Goal: Task Accomplishment & Management: Manage account settings

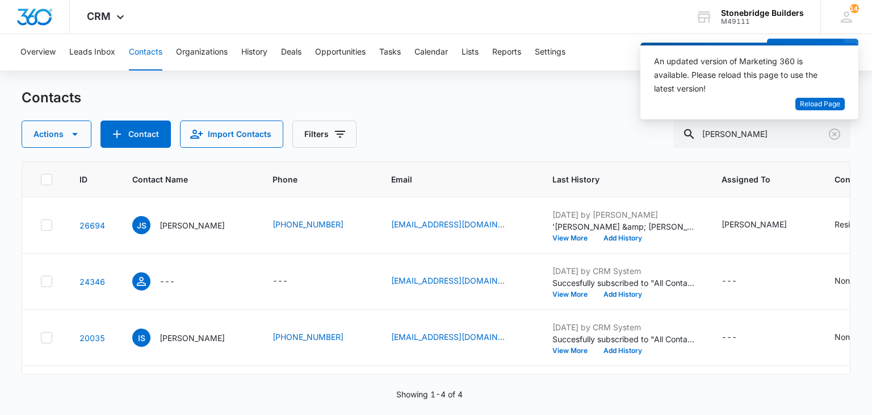
click at [475, 94] on div "Contacts" at bounding box center [436, 98] width 829 height 18
click at [850, 100] on div "An updated version of Marketing 360 is available. Please reload this page to us…" at bounding box center [750, 81] width 218 height 77
click at [843, 101] on button "Reload Page" at bounding box center [820, 104] width 49 height 13
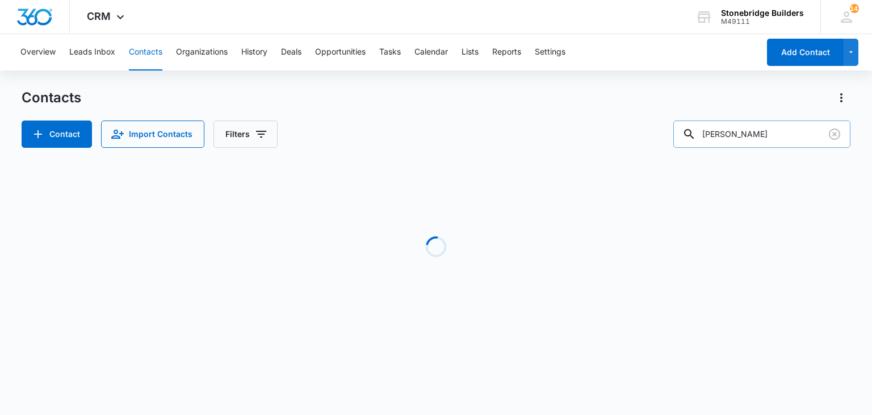
click at [748, 141] on input "sims" at bounding box center [762, 133] width 177 height 27
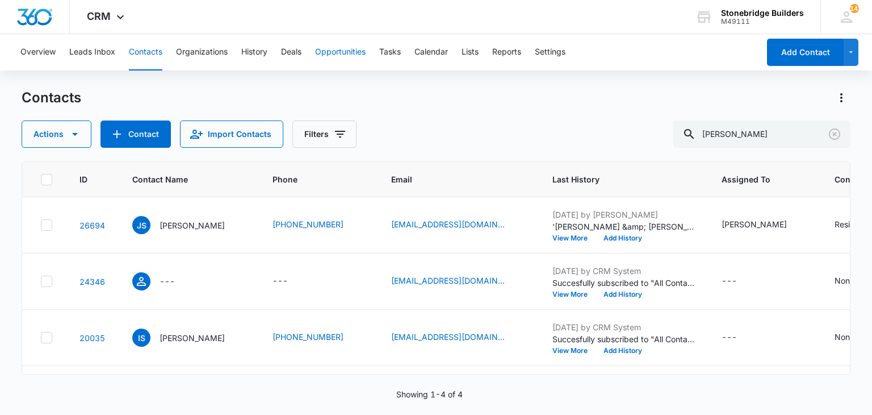
click at [329, 51] on button "Opportunities" at bounding box center [340, 52] width 51 height 36
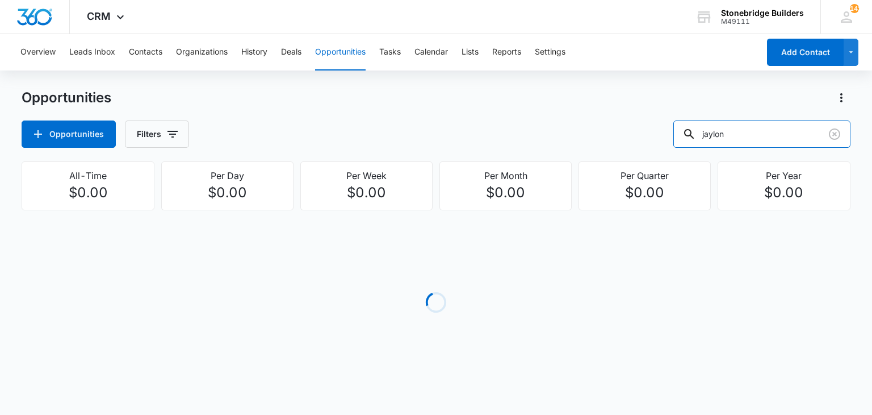
drag, startPoint x: 748, startPoint y: 130, endPoint x: 639, endPoint y: 112, distance: 110.0
click at [639, 112] on div "Opportunities Opportunities Filters jaylon" at bounding box center [436, 118] width 829 height 59
type input "sims"
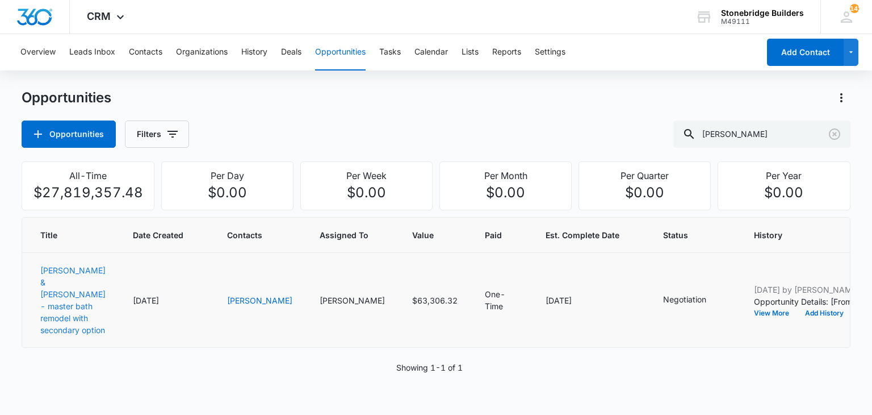
click at [48, 279] on link "Sims, Jennifer & Steve - master bath remodel with secondary option" at bounding box center [72, 299] width 65 height 69
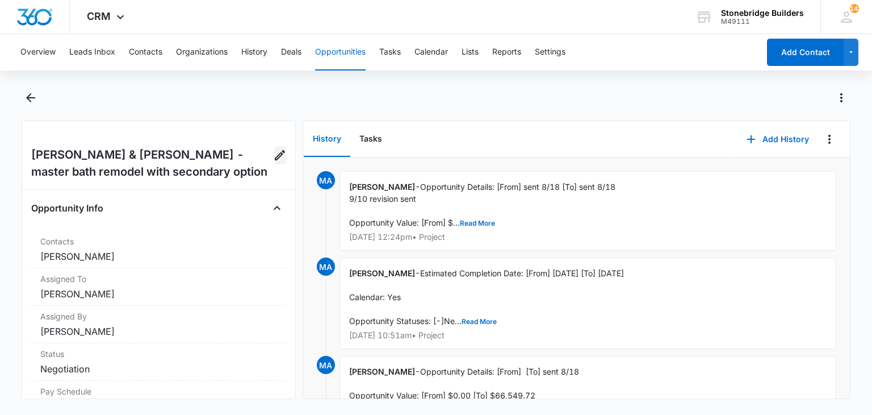
click at [273, 156] on icon "Edit Opportunity" at bounding box center [280, 155] width 14 height 14
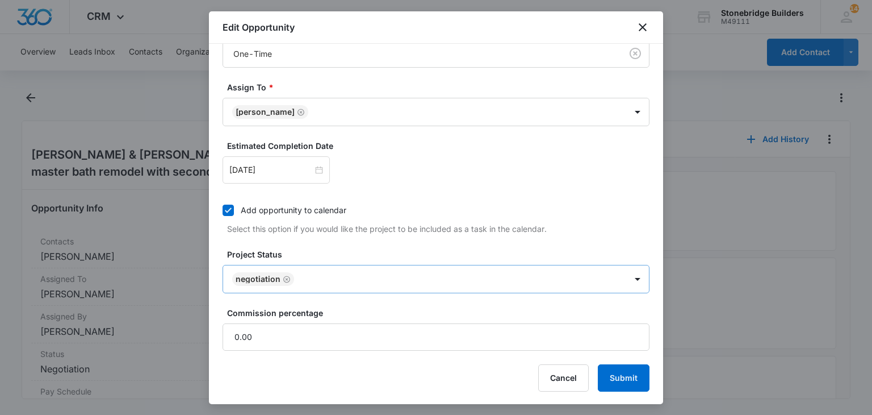
click at [287, 276] on icon "Remove Negotiation" at bounding box center [287, 279] width 8 height 9
click at [287, 276] on body "CRM Apps Reputation Websites Forms CRM Email Social Content Ads Intelligence Fi…" at bounding box center [436, 207] width 872 height 415
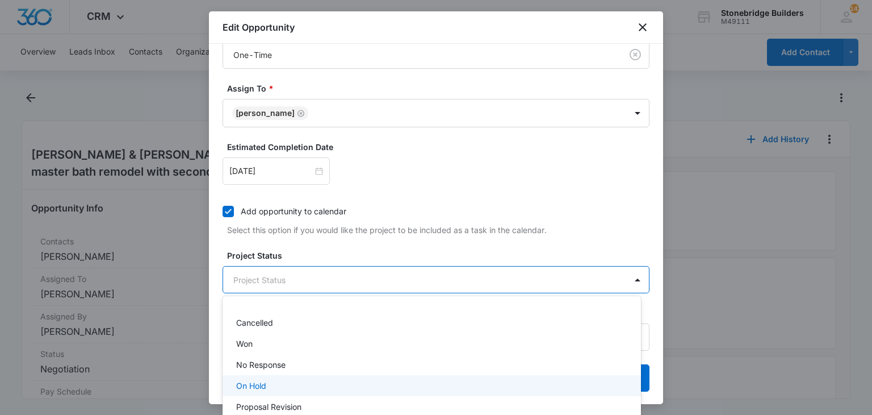
scroll to position [65, 0]
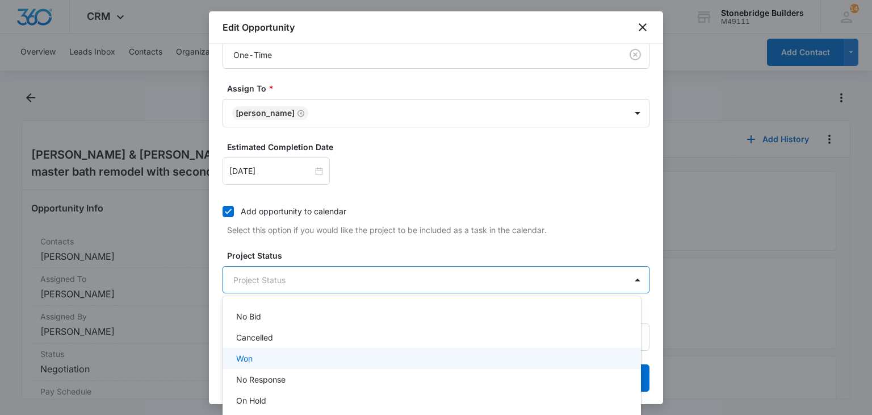
click at [256, 358] on div "Won" at bounding box center [430, 358] width 389 height 12
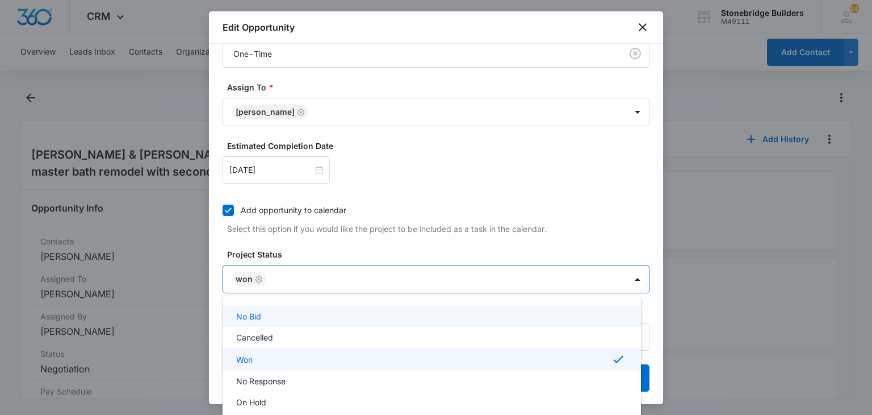
click at [310, 246] on div at bounding box center [436, 207] width 872 height 415
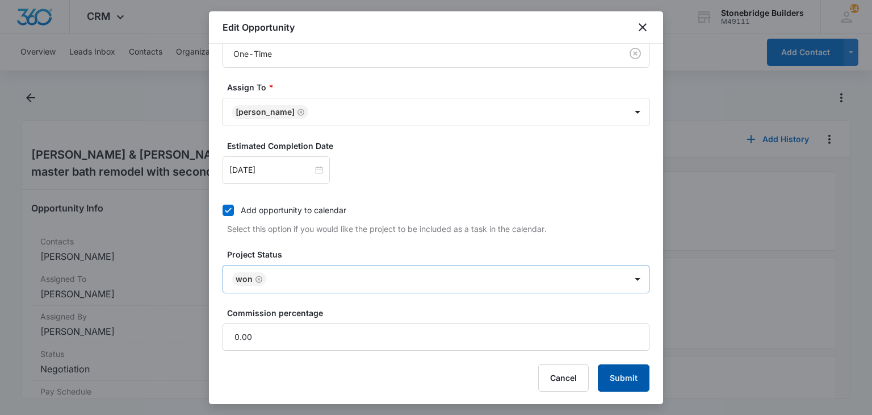
click at [598, 364] on button "Submit" at bounding box center [624, 377] width 52 height 27
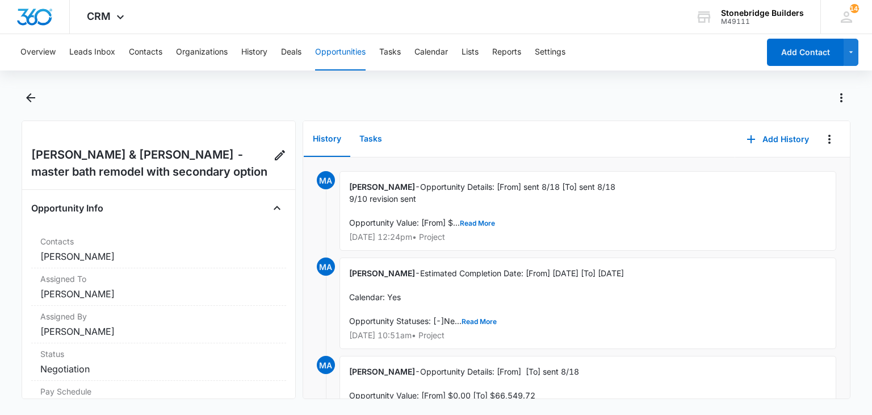
click at [365, 137] on button "Tasks" at bounding box center [370, 139] width 41 height 35
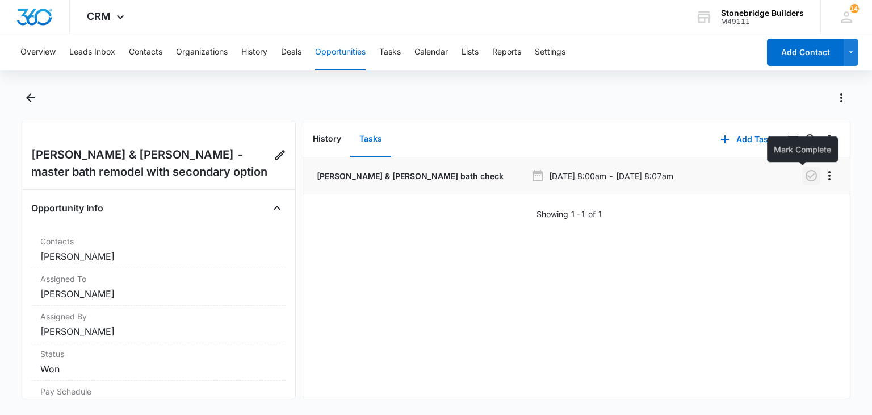
click at [806, 177] on icon "button" at bounding box center [811, 175] width 11 height 11
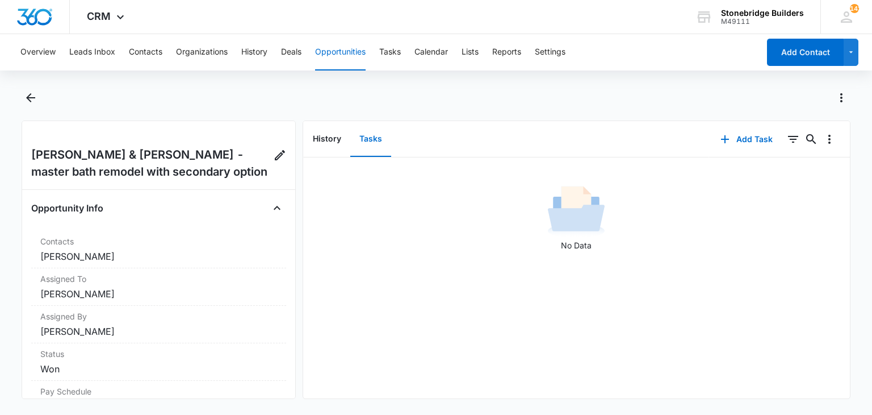
click at [326, 56] on button "Opportunities" at bounding box center [340, 52] width 51 height 36
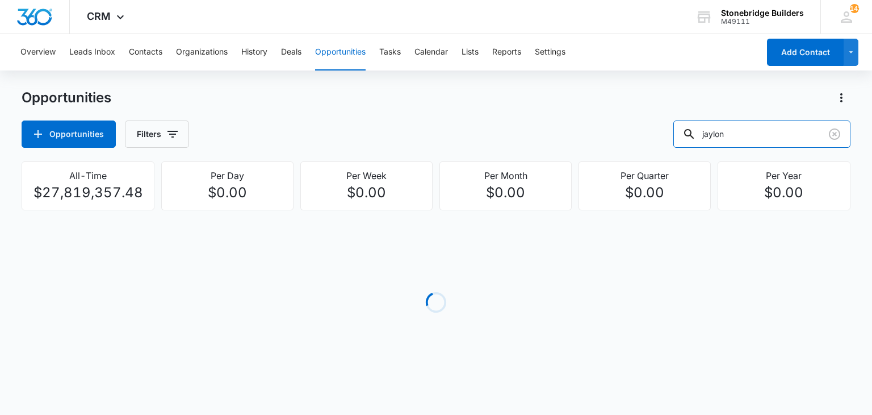
drag, startPoint x: 785, startPoint y: 137, endPoint x: 655, endPoint y: 123, distance: 130.8
click at [655, 123] on div "Opportunities Filters jaylon" at bounding box center [436, 133] width 829 height 27
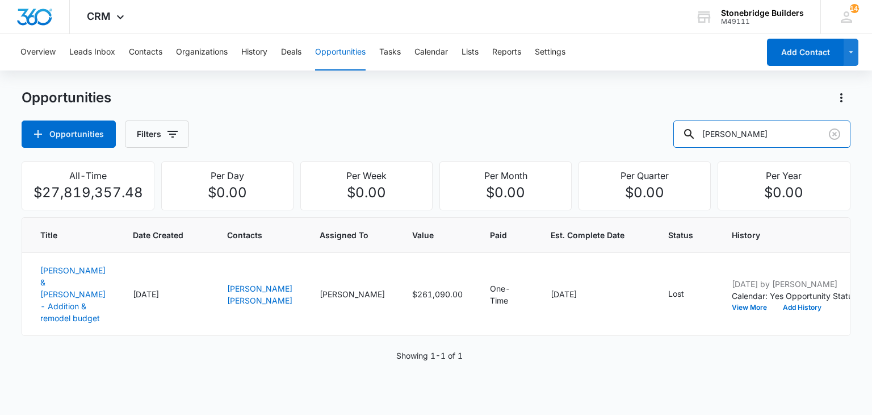
type input "harris"
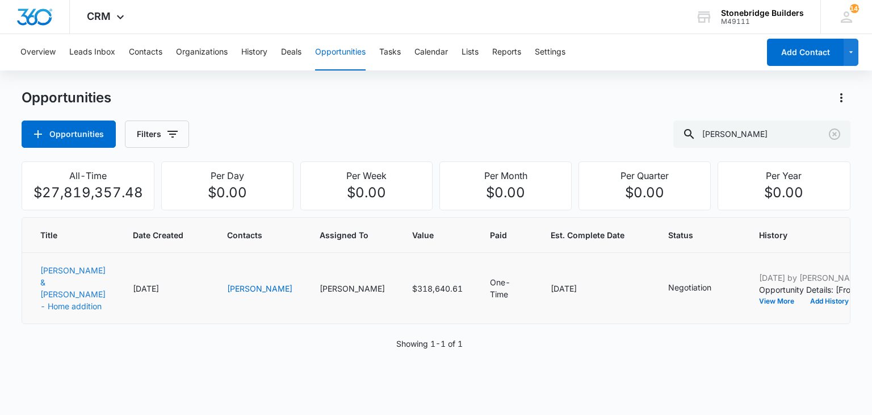
click at [56, 278] on link "[PERSON_NAME] & [PERSON_NAME] - Home addition" at bounding box center [72, 287] width 65 height 45
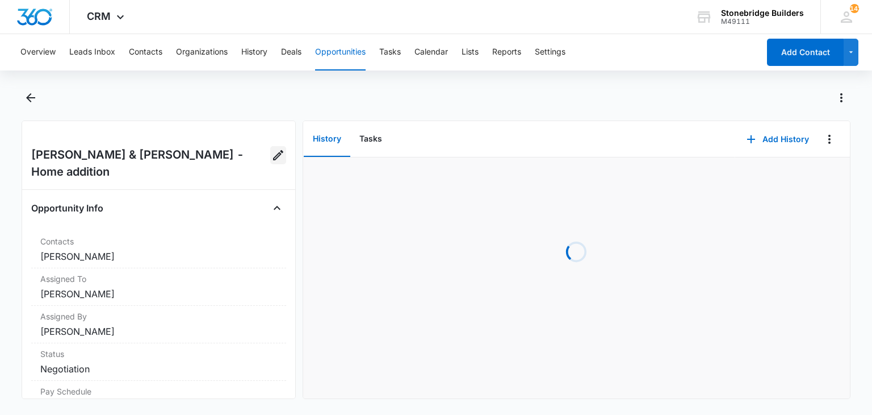
click at [271, 150] on icon "Edit Opportunity" at bounding box center [278, 155] width 14 height 14
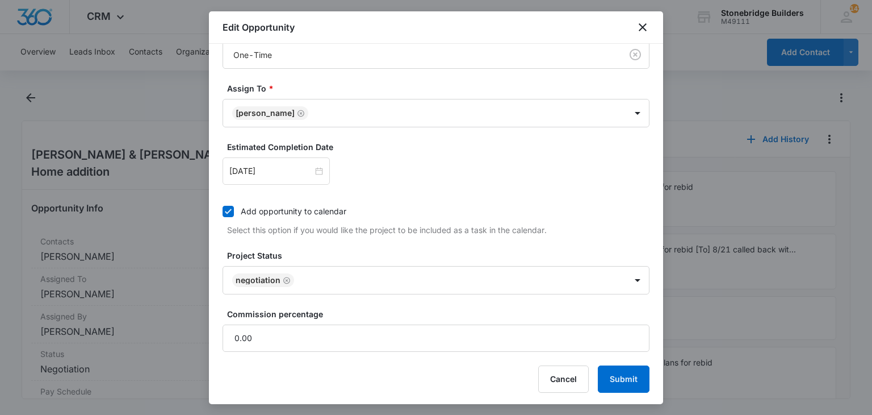
scroll to position [360, 0]
click at [283, 277] on icon "Remove Negotiation" at bounding box center [287, 279] width 8 height 9
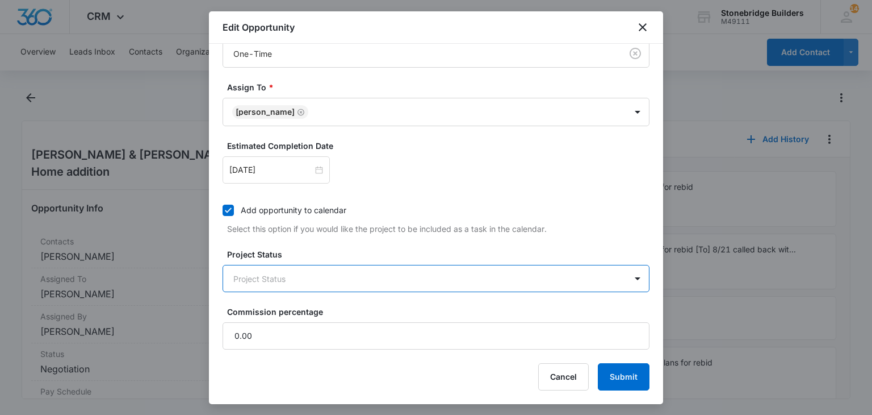
scroll to position [359, 0]
click at [282, 277] on body "CRM Apps Reputation Websites Forms CRM Email Social Content Ads Intelligence Fi…" at bounding box center [436, 207] width 872 height 415
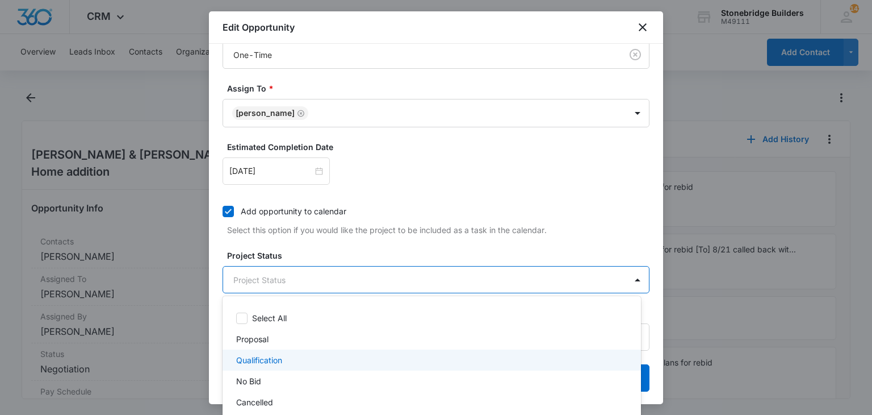
scroll to position [57, 0]
click at [292, 364] on div "Won" at bounding box center [430, 366] width 389 height 12
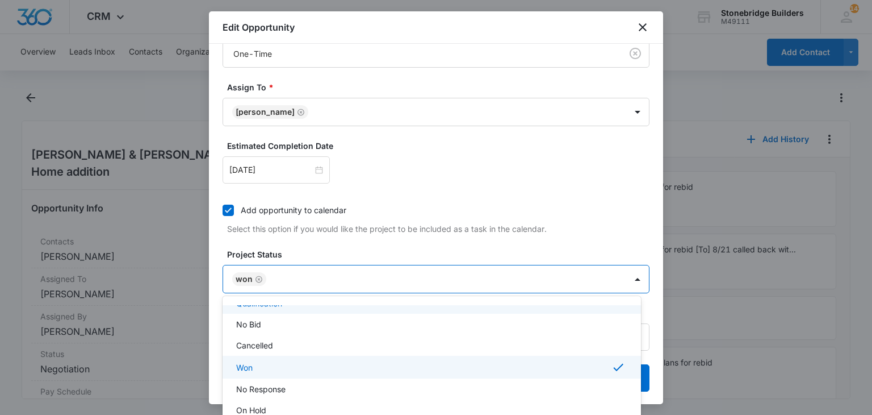
click at [313, 238] on div at bounding box center [436, 207] width 872 height 415
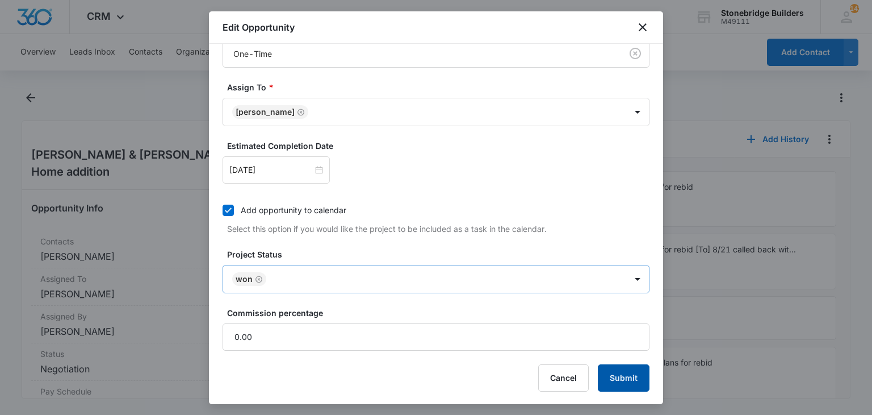
click at [605, 364] on button "Submit" at bounding box center [624, 377] width 52 height 27
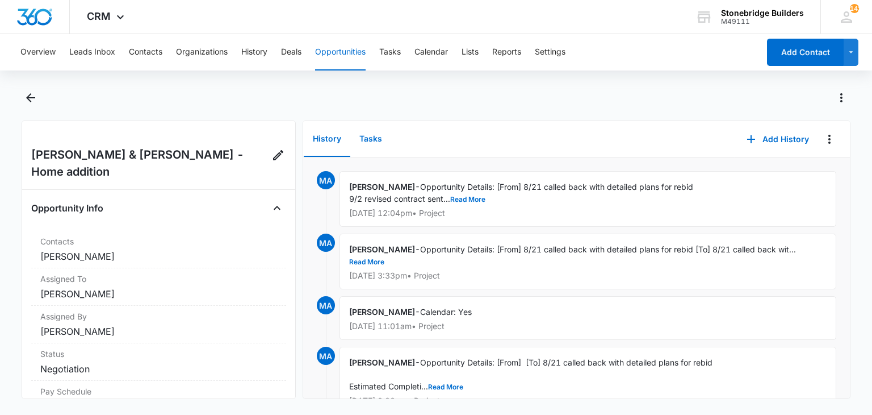
click at [373, 144] on button "Tasks" at bounding box center [370, 139] width 41 height 35
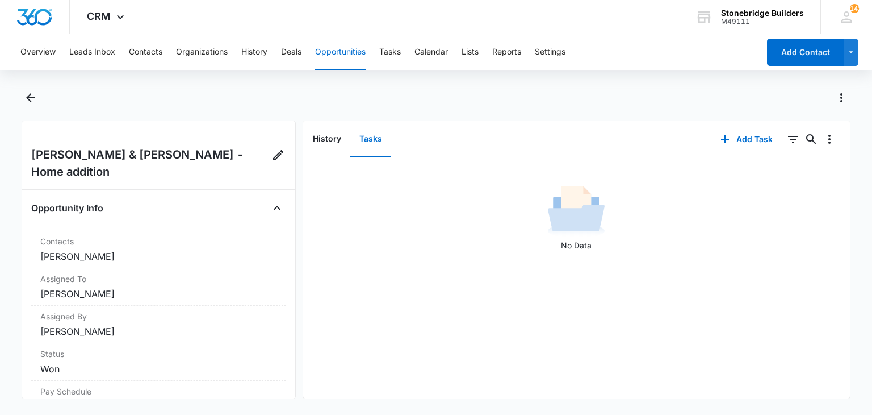
click at [486, 103] on div at bounding box center [449, 98] width 804 height 18
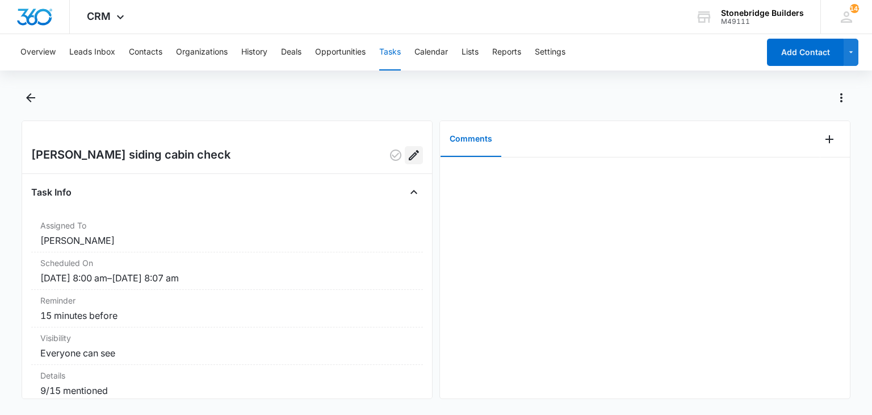
click at [411, 159] on icon "Edit" at bounding box center [414, 155] width 14 height 14
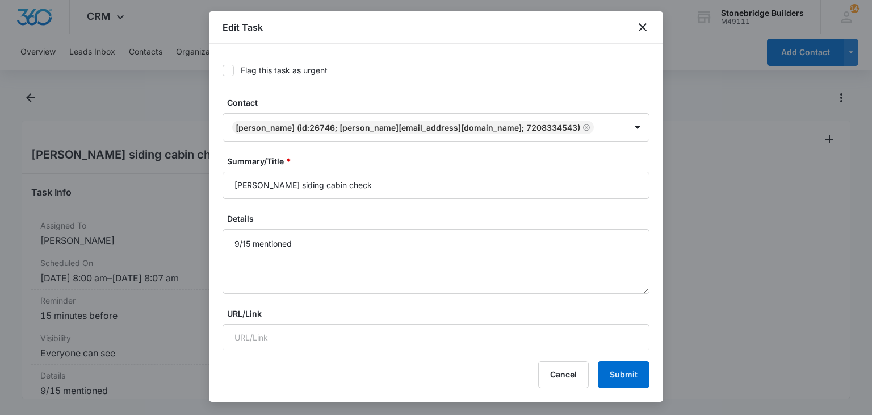
type input "Sep 16, 2025"
type input "8:00 am"
type input "Sep 16, 2025"
type input "8:07 am"
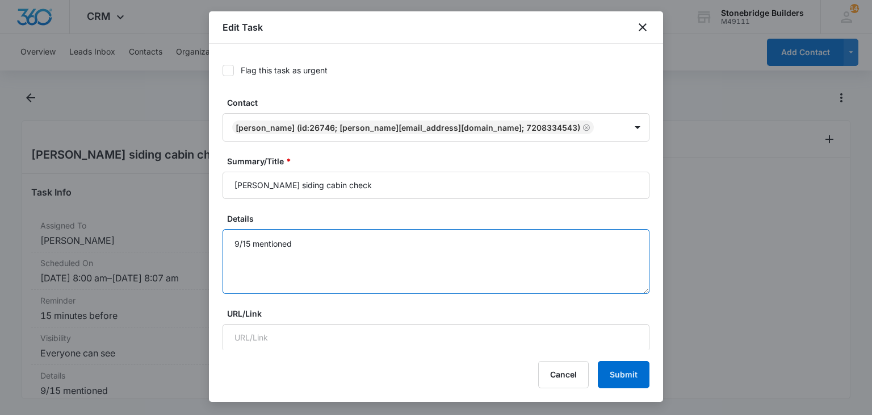
click at [304, 246] on textarea "9/15 mentioned" at bounding box center [436, 261] width 427 height 65
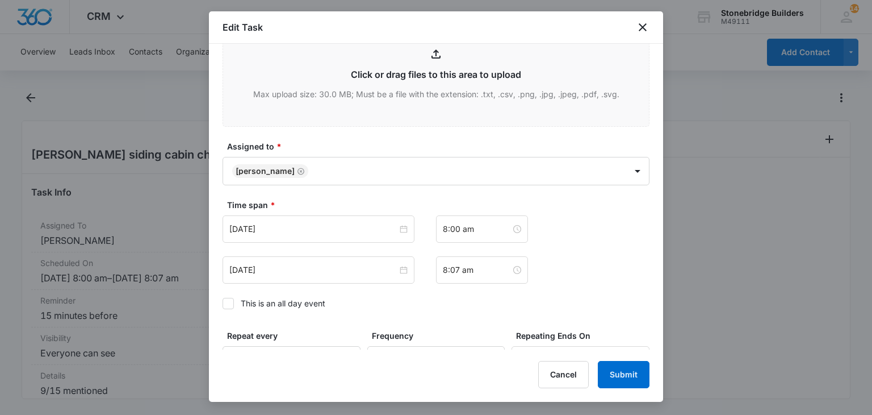
scroll to position [733, 0]
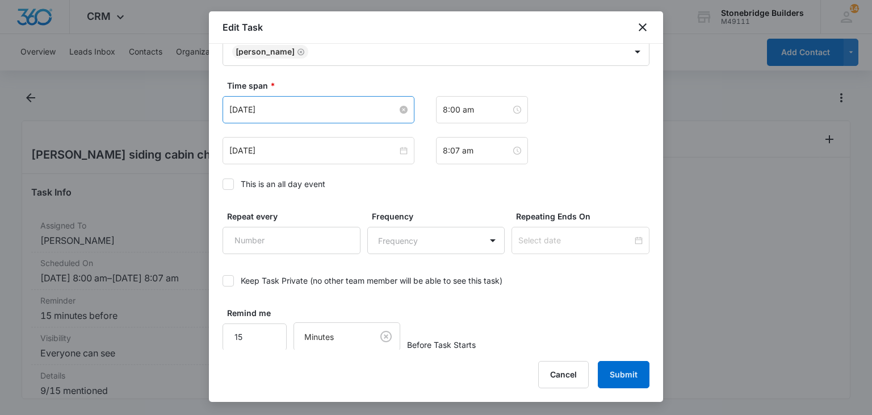
type textarea "9/15 mentioned 9/16 emailed about talking"
click at [254, 107] on input "[DATE]" at bounding box center [313, 109] width 168 height 12
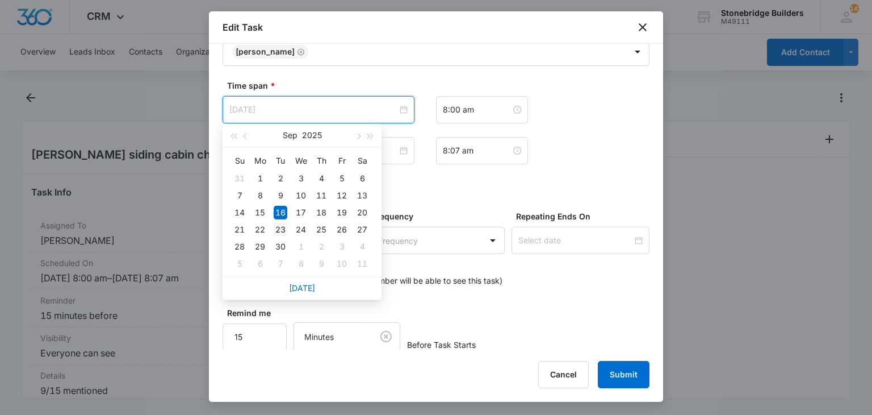
type input "[DATE]"
click at [278, 232] on div "23" at bounding box center [281, 230] width 14 height 14
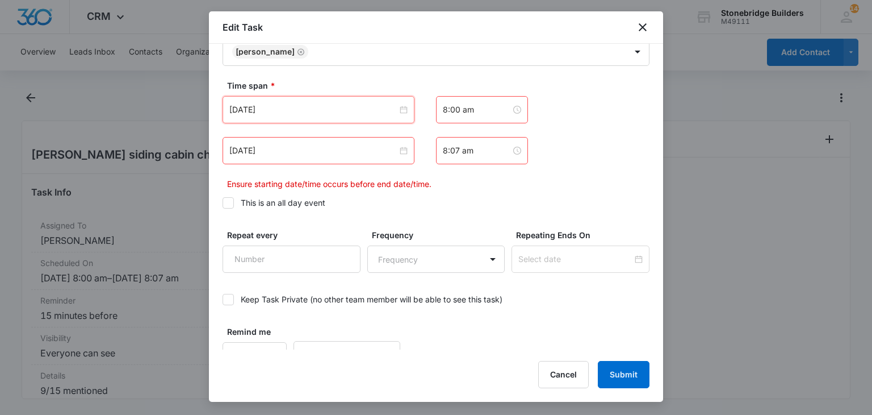
click at [248, 157] on div "Sep 16, 2025" at bounding box center [319, 150] width 192 height 27
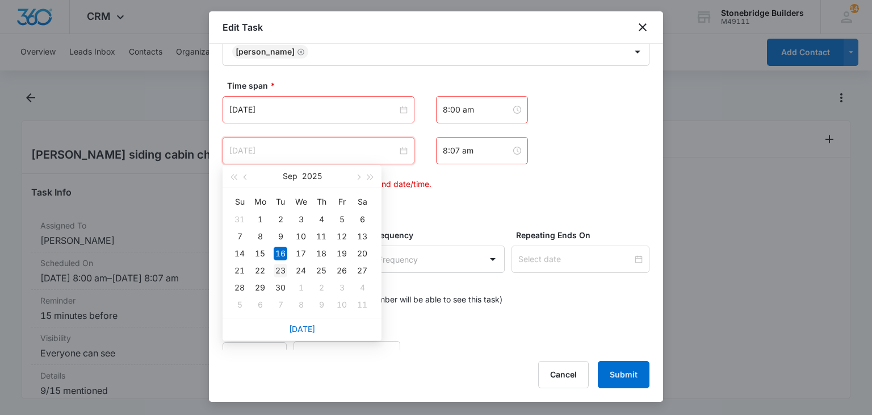
type input "Sep 23, 2025"
click at [282, 271] on div "23" at bounding box center [281, 271] width 14 height 14
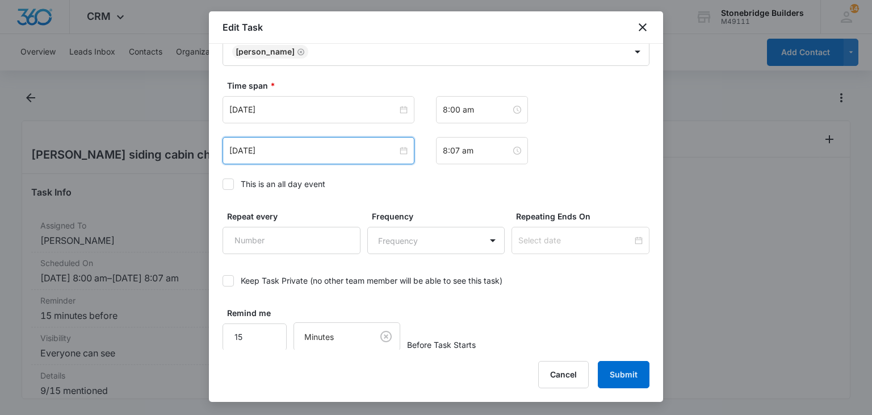
click at [472, 179] on label "This is an all day event" at bounding box center [436, 184] width 427 height 12
click at [223, 184] on input "This is an all day event" at bounding box center [223, 184] width 0 height 0
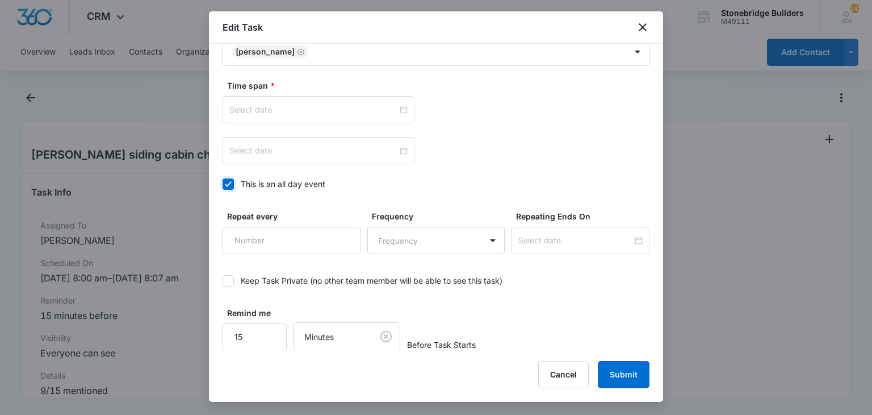
type input "Sep 16, 2025"
click at [472, 179] on label "This is an all day event" at bounding box center [436, 184] width 427 height 12
click at [223, 184] on input "This is an all day event" at bounding box center [223, 184] width 0 height 0
click at [251, 113] on input "Sep 16, 2025" at bounding box center [313, 109] width 168 height 12
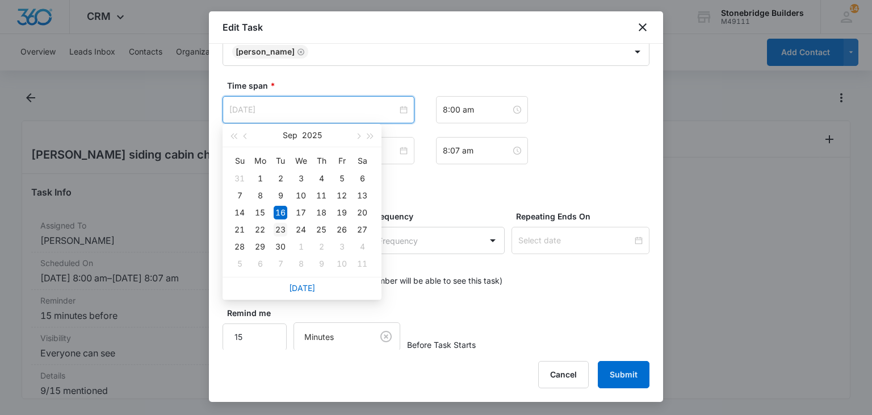
type input "Sep 23, 2025"
click at [279, 224] on div "23" at bounding box center [281, 230] width 14 height 14
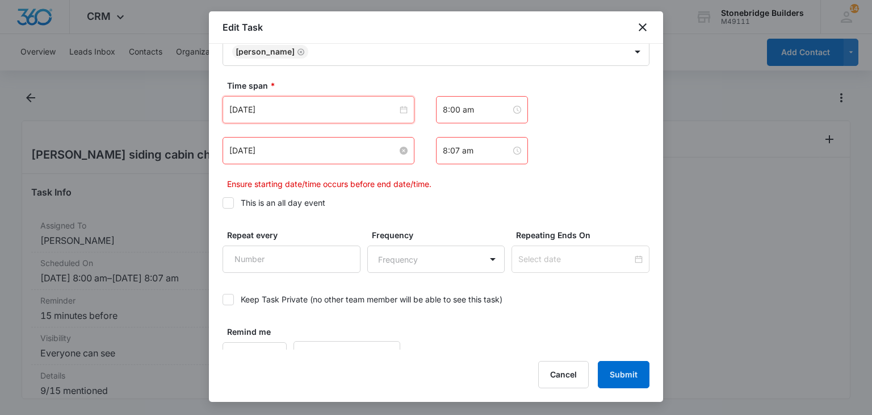
click at [255, 146] on input "Sep 16, 2025" at bounding box center [313, 150] width 168 height 12
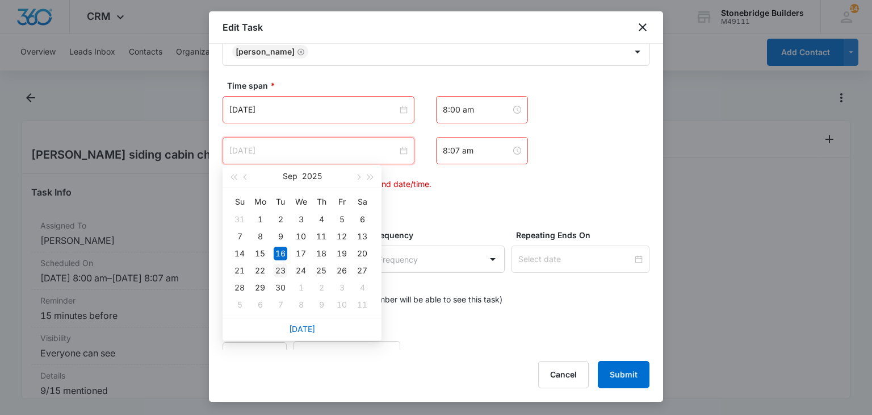
type input "Sep 23, 2025"
click at [280, 268] on div "23" at bounding box center [281, 271] width 14 height 14
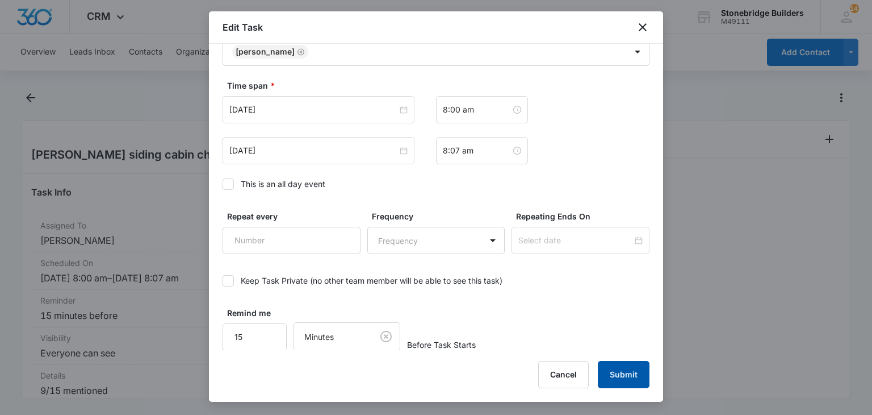
click at [630, 373] on button "Submit" at bounding box center [624, 374] width 52 height 27
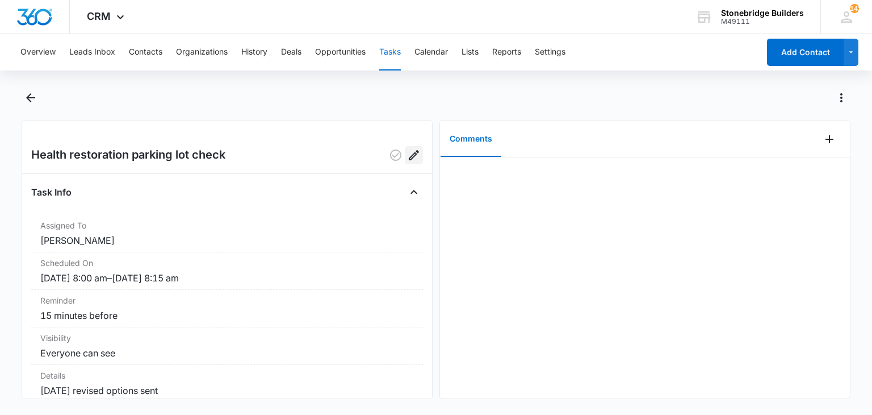
click at [409, 158] on icon "Edit" at bounding box center [414, 155] width 10 height 10
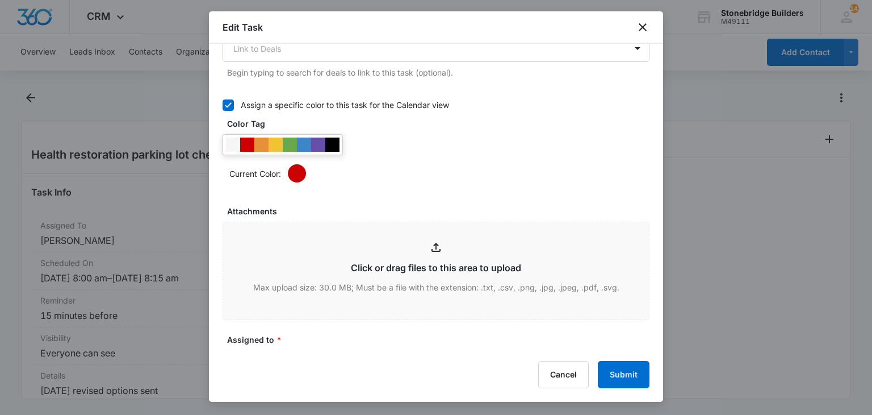
scroll to position [568, 0]
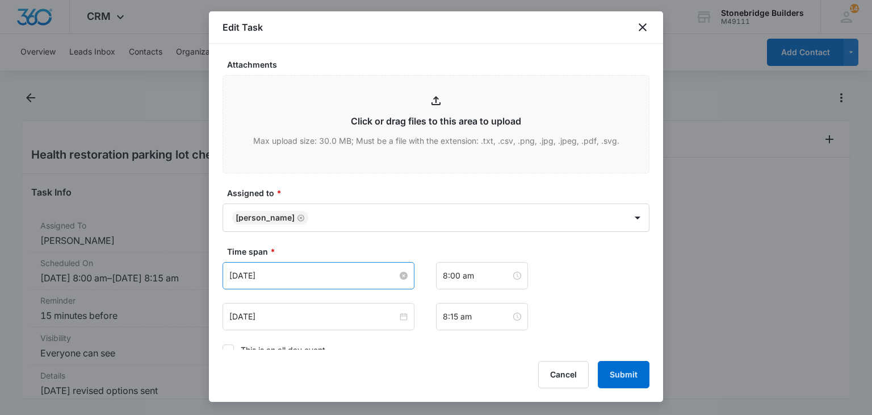
click at [248, 274] on input "[DATE]" at bounding box center [313, 275] width 168 height 12
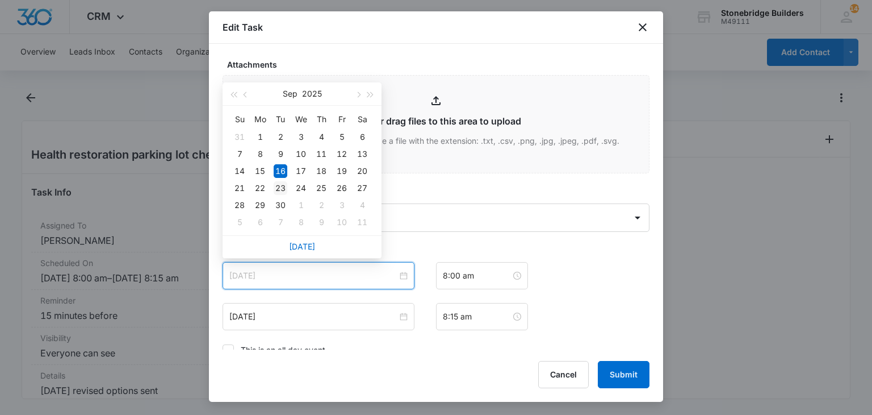
type input "[DATE]"
click at [277, 184] on div "23" at bounding box center [281, 188] width 14 height 14
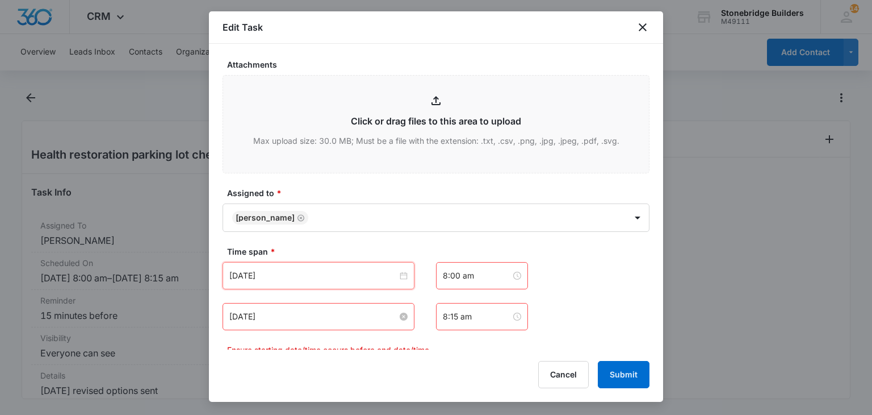
click at [249, 316] on input "[DATE]" at bounding box center [313, 316] width 168 height 12
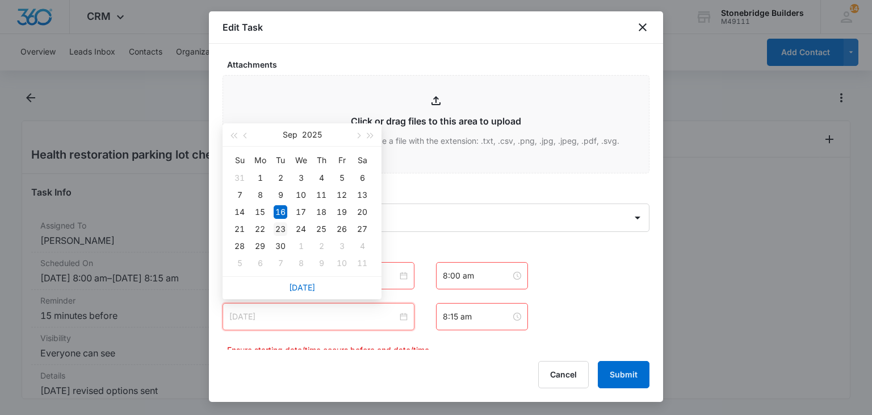
type input "Sep 23, 2025"
click at [279, 229] on div "23" at bounding box center [281, 229] width 14 height 14
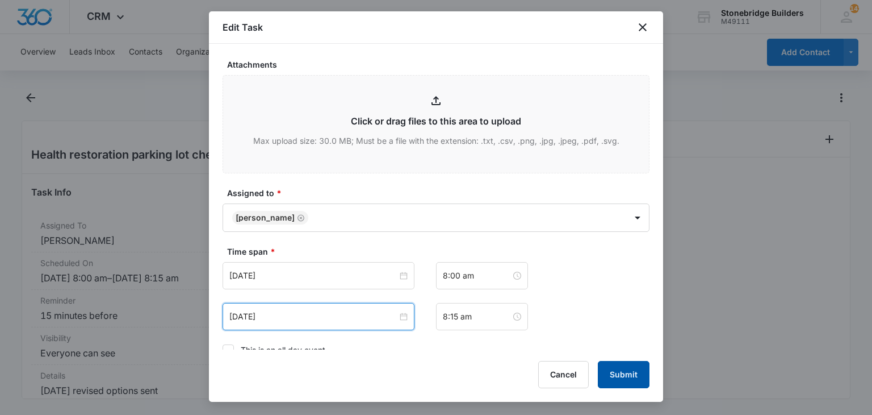
click at [609, 361] on button "Submit" at bounding box center [624, 374] width 52 height 27
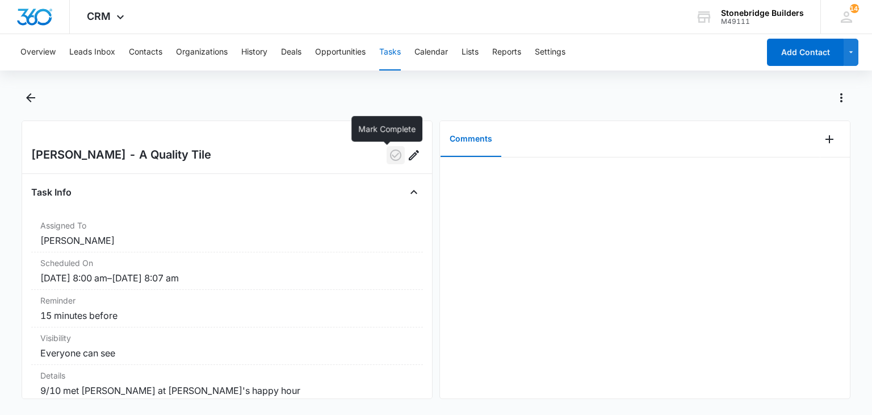
click at [389, 158] on icon "button" at bounding box center [396, 155] width 14 height 14
click at [392, 156] on icon "button" at bounding box center [396, 155] width 14 height 14
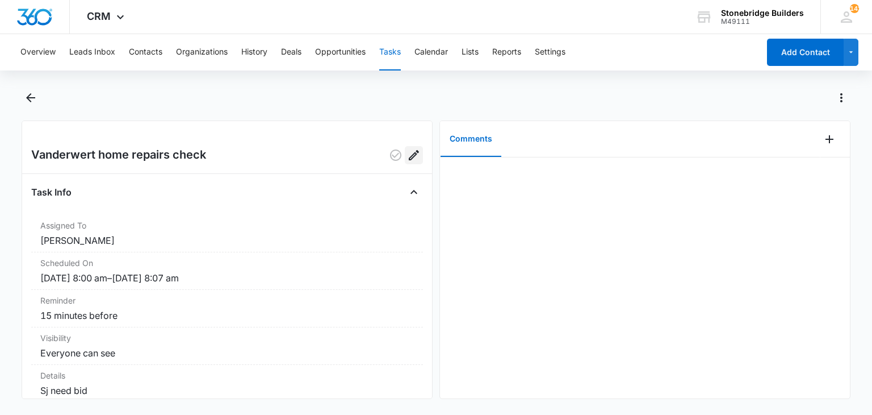
click at [407, 159] on icon "Edit" at bounding box center [414, 155] width 14 height 14
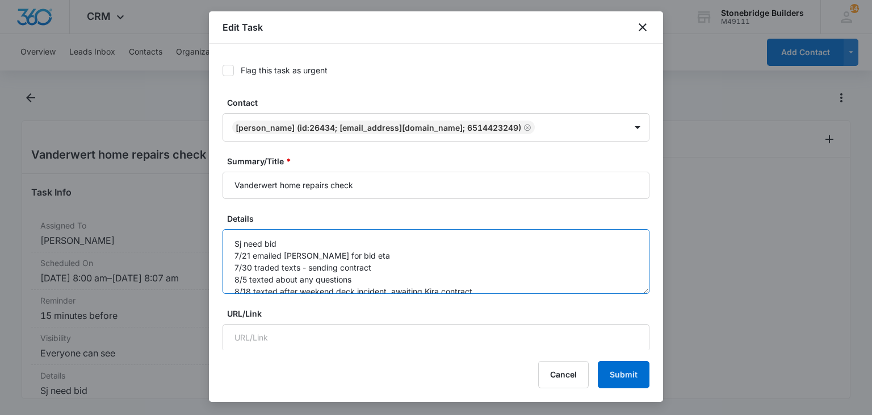
click at [475, 261] on textarea "Sj need bid 7/21 emailed SJ Ward for bid eta 7/30 traded texts - sending contra…" at bounding box center [436, 261] width 427 height 65
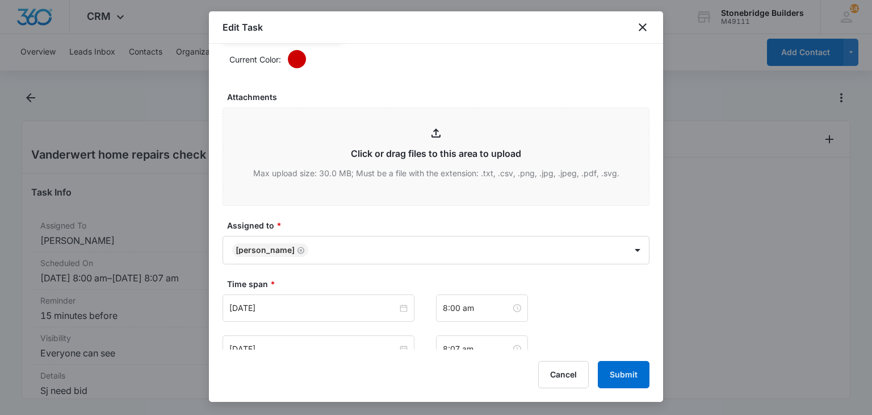
scroll to position [625, 0]
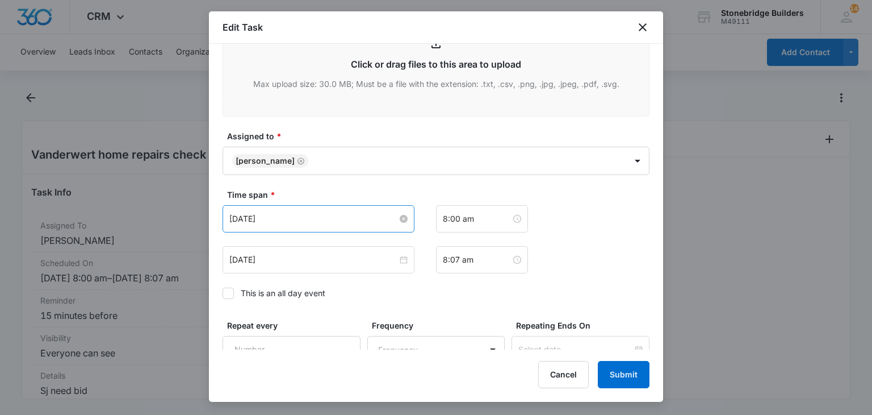
type textarea "Sj need bid 7/21 emailed SJ Ward for bid eta 7/30 traded texts - sending contra…"
click at [252, 219] on input "Sep 16, 2025" at bounding box center [313, 218] width 168 height 12
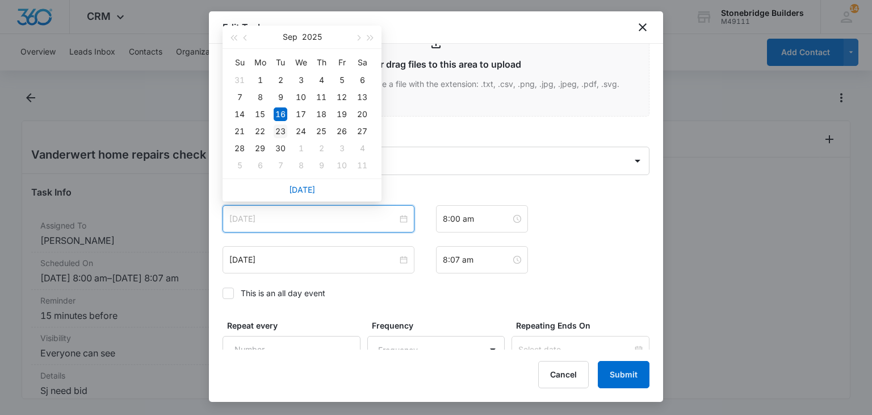
type input "Sep 23, 2025"
click at [277, 126] on div "23" at bounding box center [281, 131] width 14 height 14
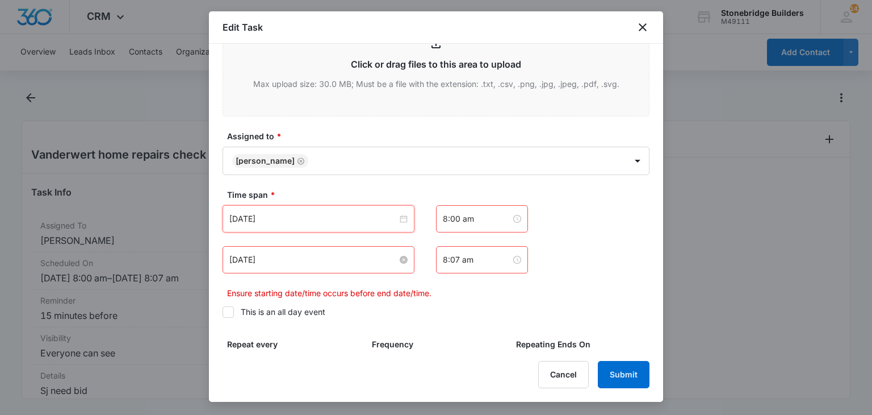
click at [252, 259] on input "Sep 16, 2025" at bounding box center [313, 259] width 168 height 12
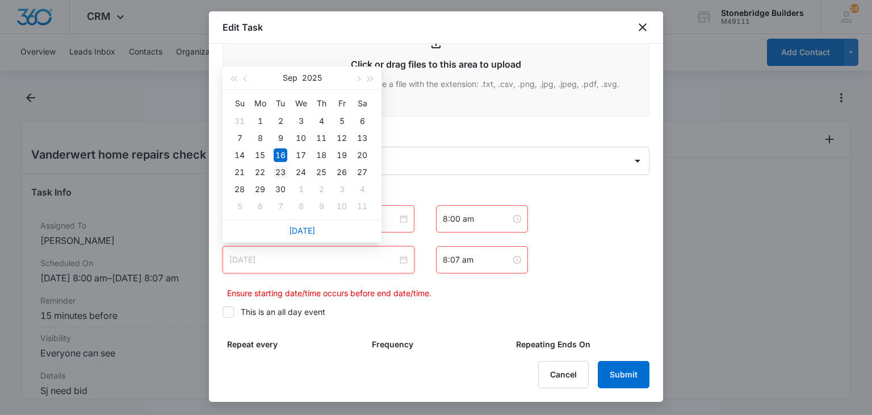
type input "Sep 23, 2025"
click at [283, 172] on div "23" at bounding box center [281, 172] width 14 height 14
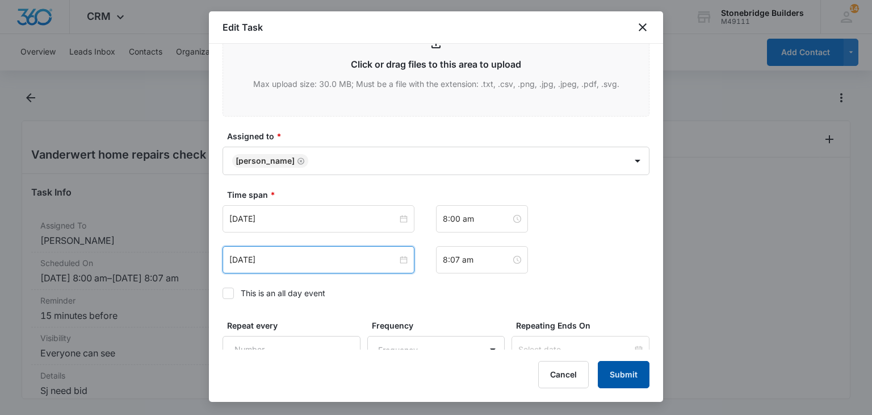
click at [623, 382] on button "Submit" at bounding box center [624, 374] width 52 height 27
